Goal: Transaction & Acquisition: Purchase product/service

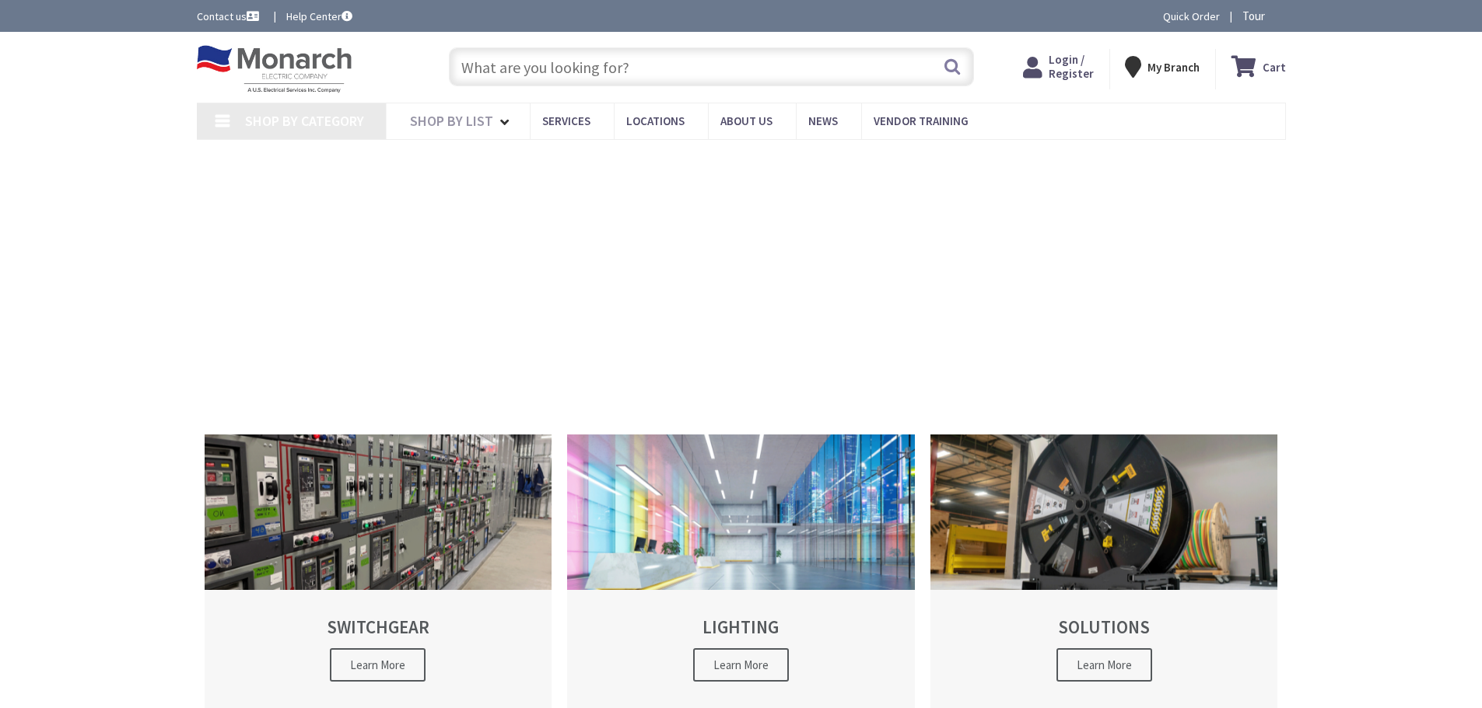
type input "[GEOGRAPHIC_DATA], [GEOGRAPHIC_DATA]"
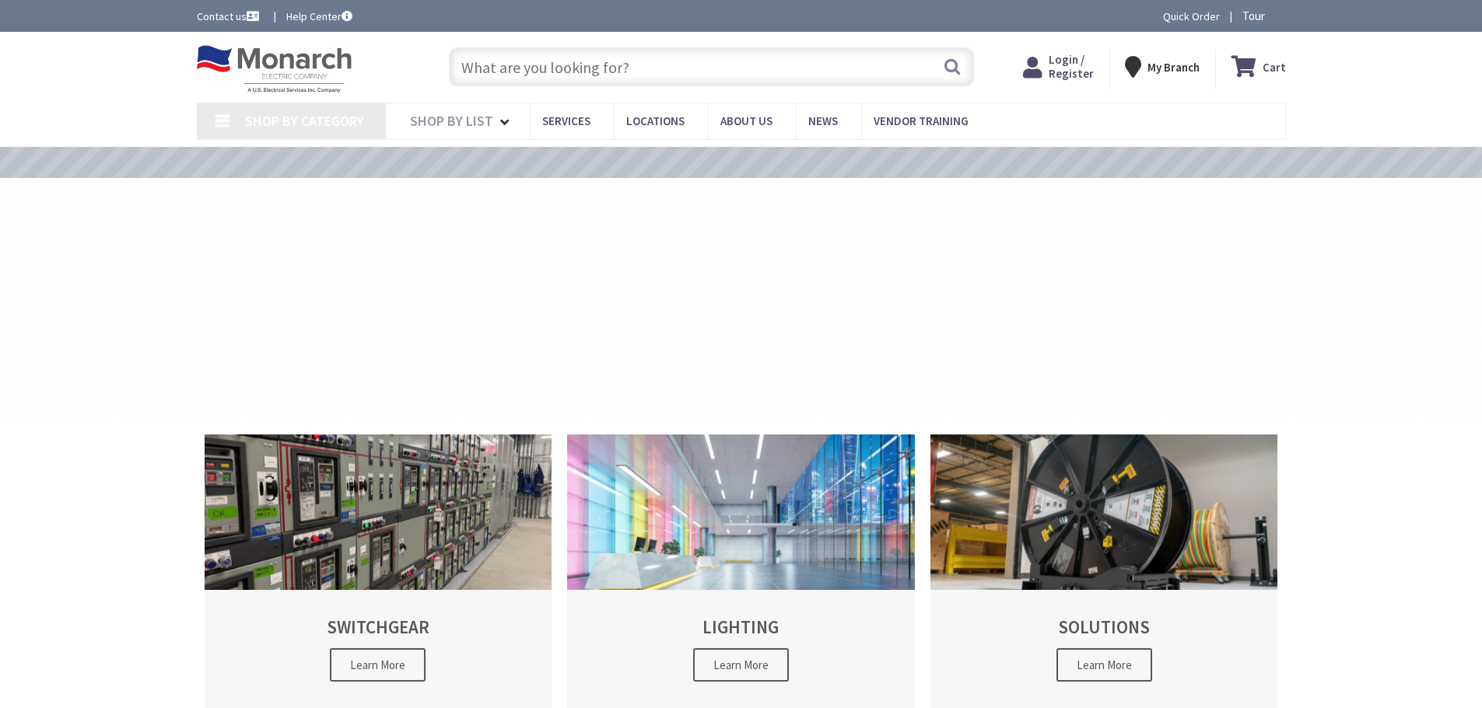
click at [507, 69] on input "text" at bounding box center [711, 66] width 525 height 39
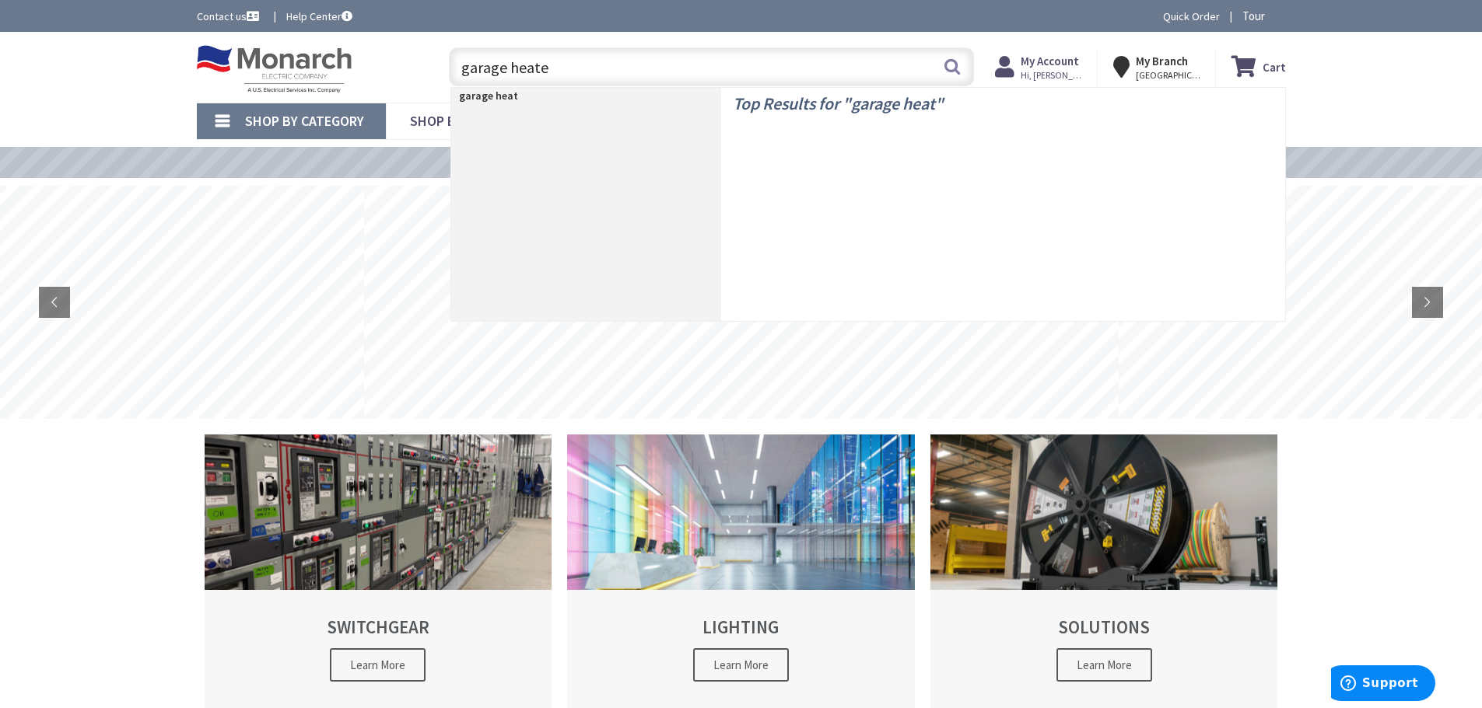
type input "garage heater"
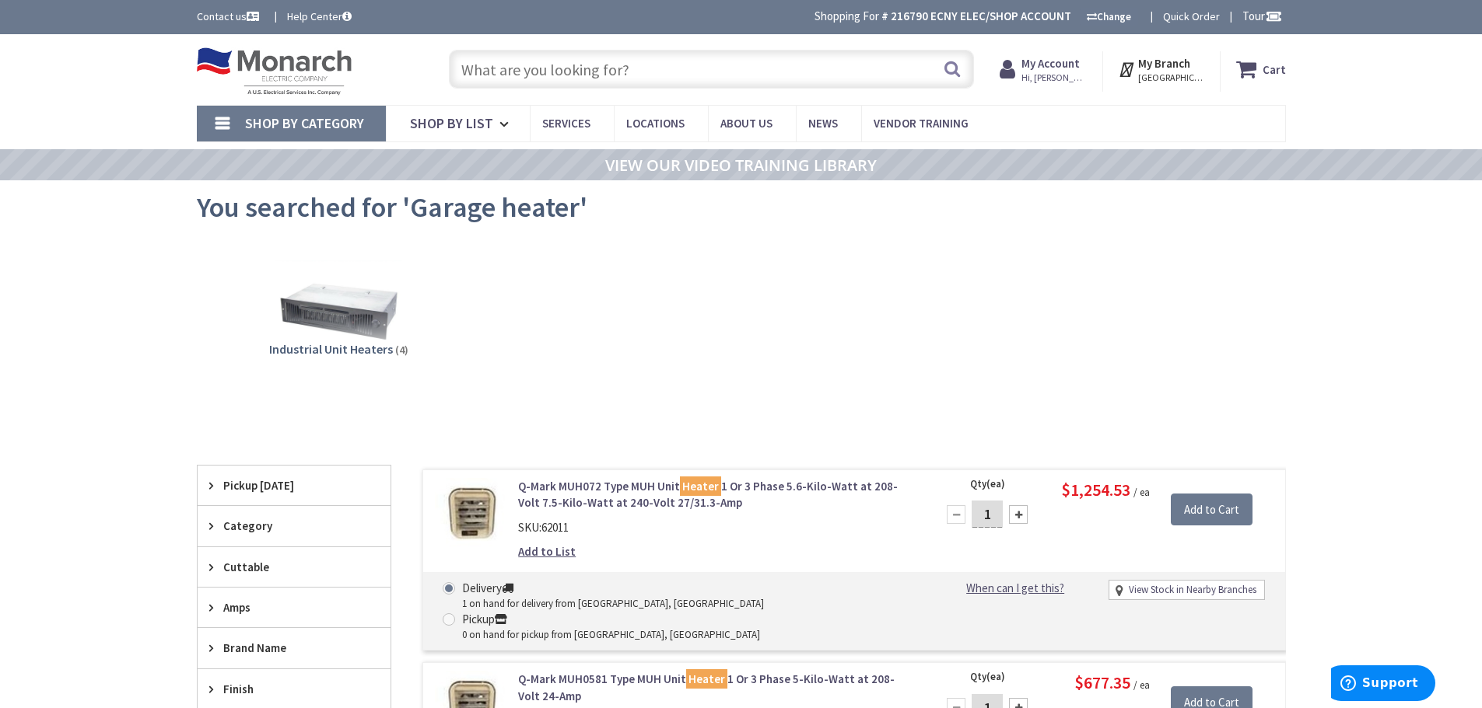
click at [602, 65] on input "text" at bounding box center [711, 69] width 525 height 39
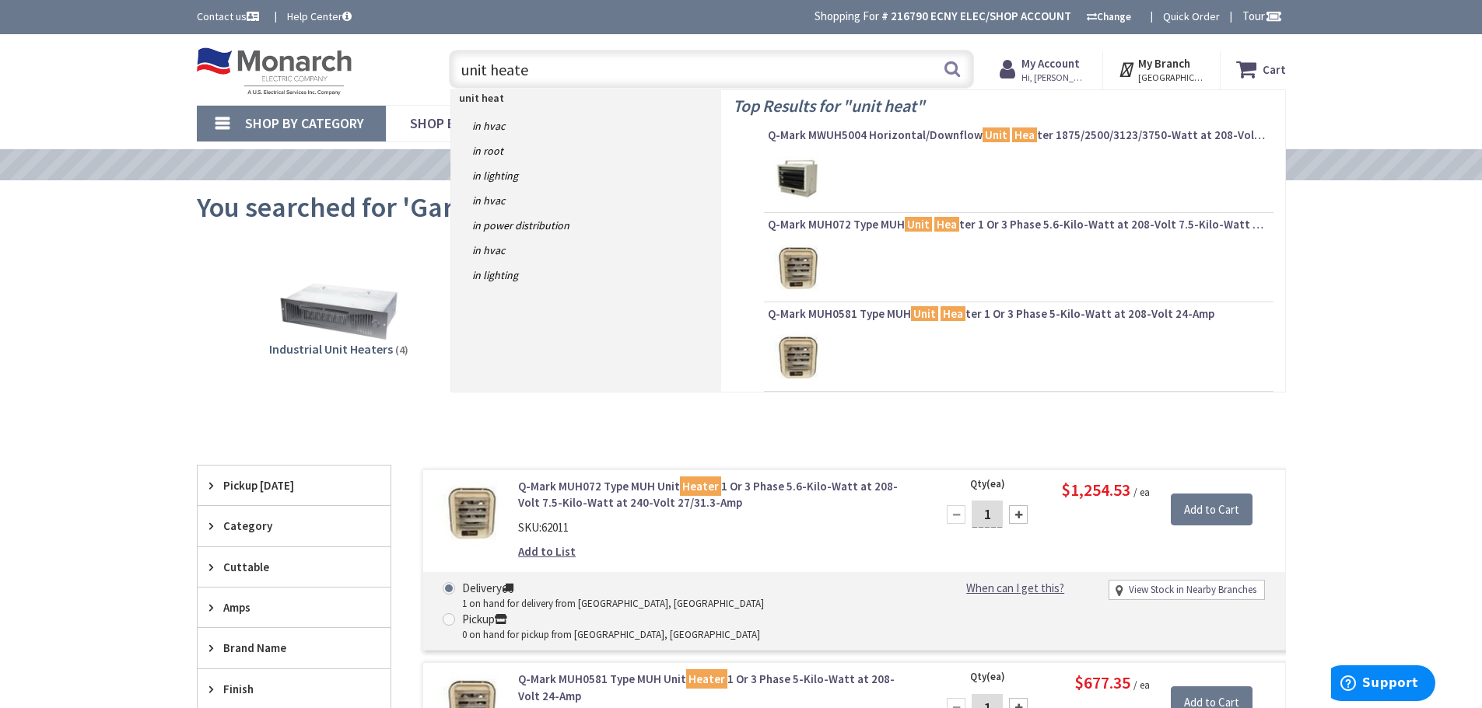
type input "unit heater"
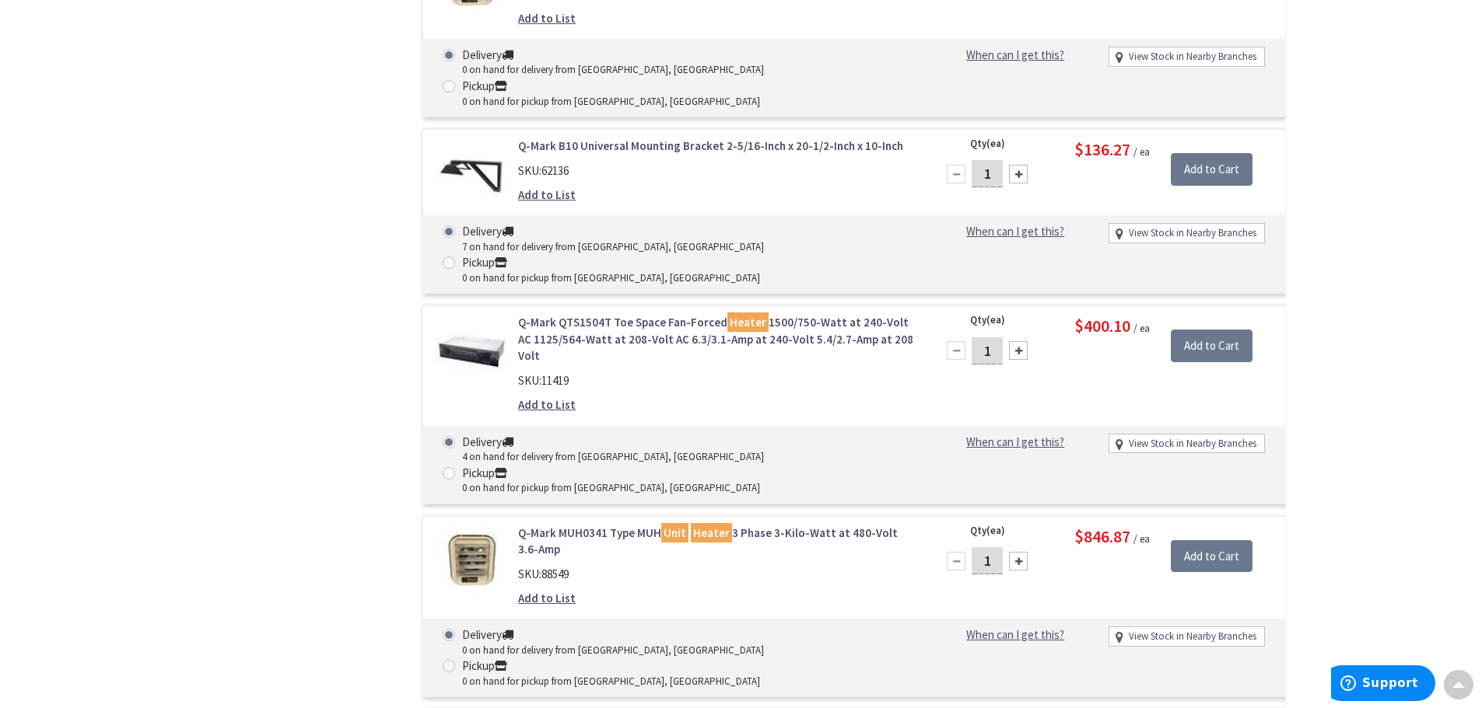
scroll to position [858, 0]
